Goal: Transaction & Acquisition: Book appointment/travel/reservation

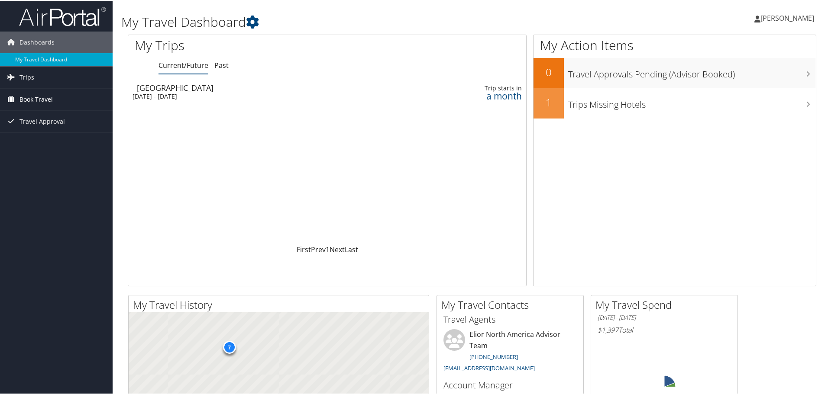
click at [42, 101] on span "Book Travel" at bounding box center [35, 99] width 33 height 22
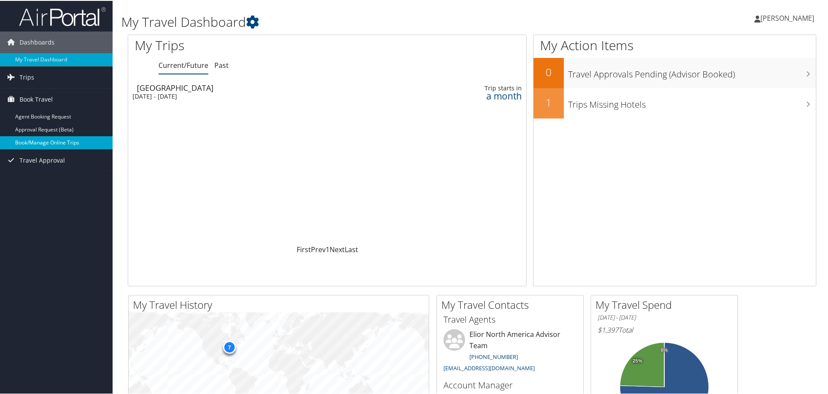
click at [63, 143] on link "Book/Manage Online Trips" at bounding box center [56, 141] width 113 height 13
